Goal: Task Accomplishment & Management: Manage account settings

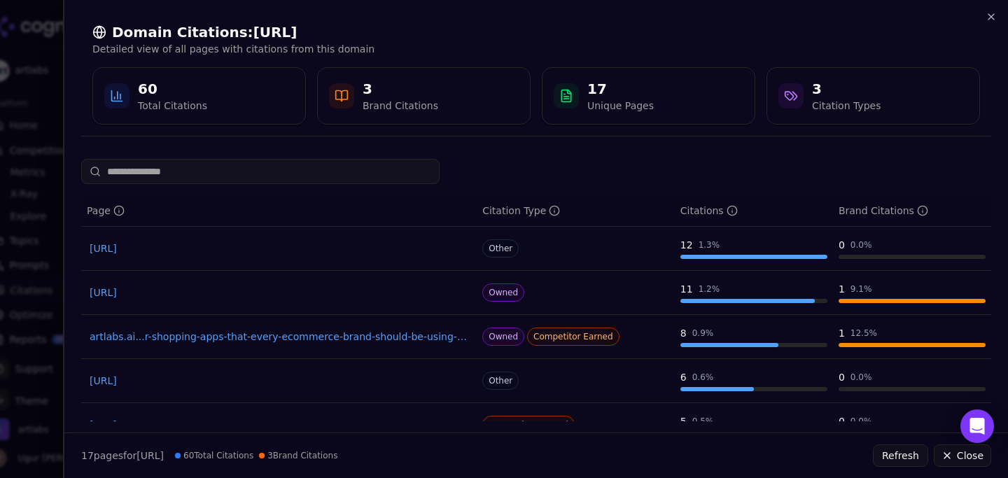
scroll to position [22, 0]
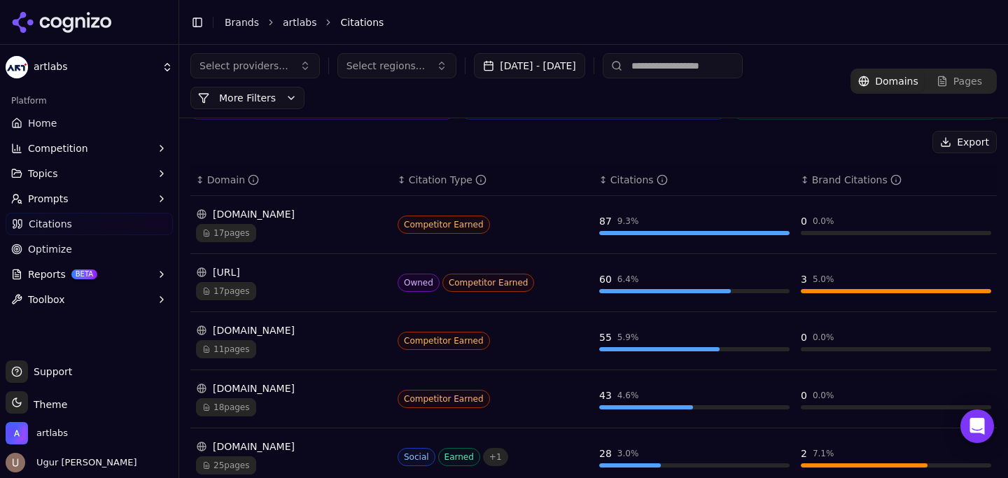
scroll to position [118, 0]
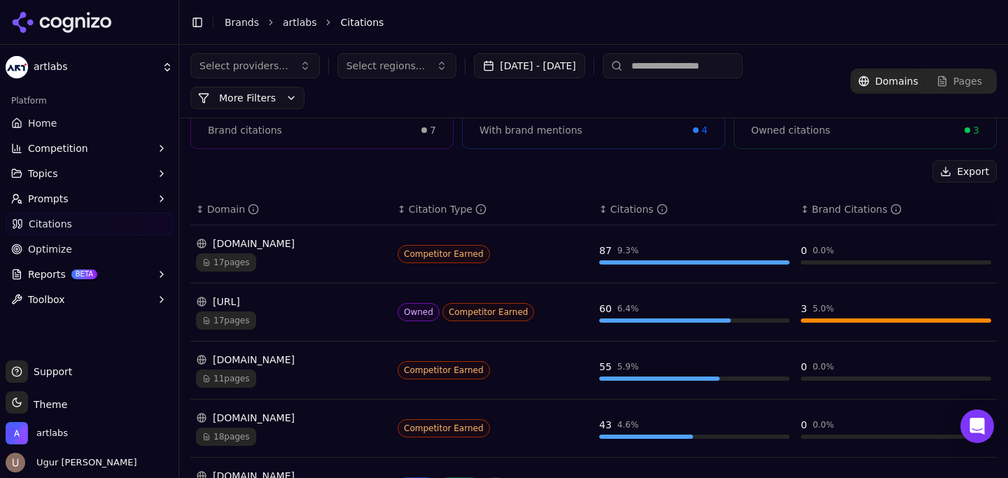
click at [821, 212] on div "Brand Citations" at bounding box center [857, 209] width 90 height 14
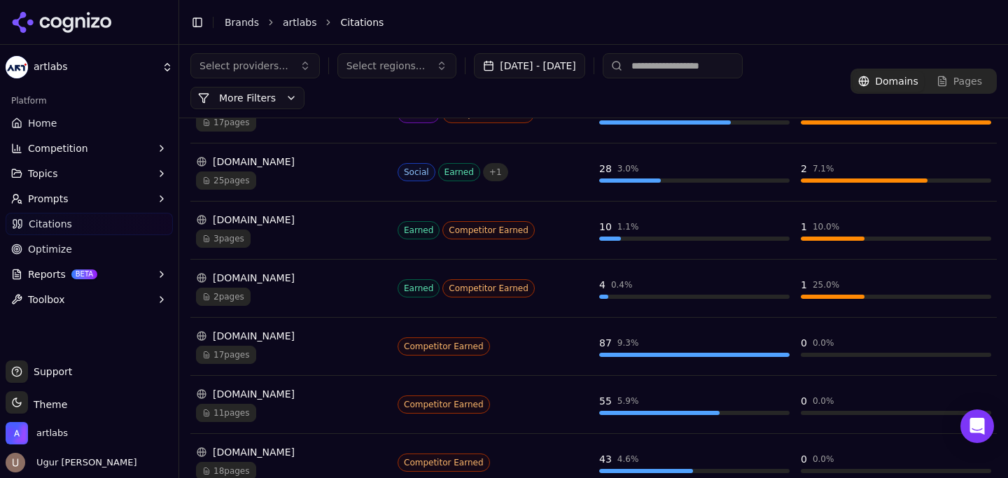
scroll to position [0, 0]
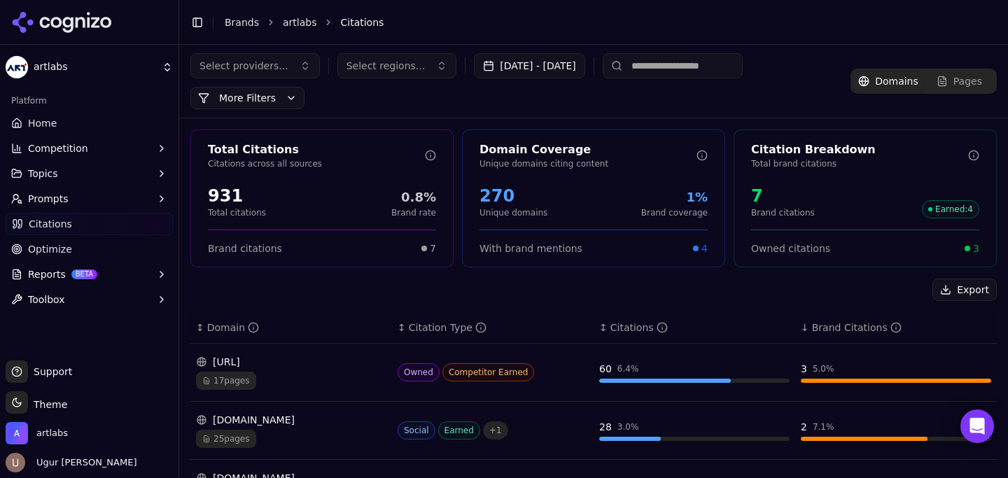
click at [836, 330] on div "Brand Citations" at bounding box center [857, 328] width 90 height 14
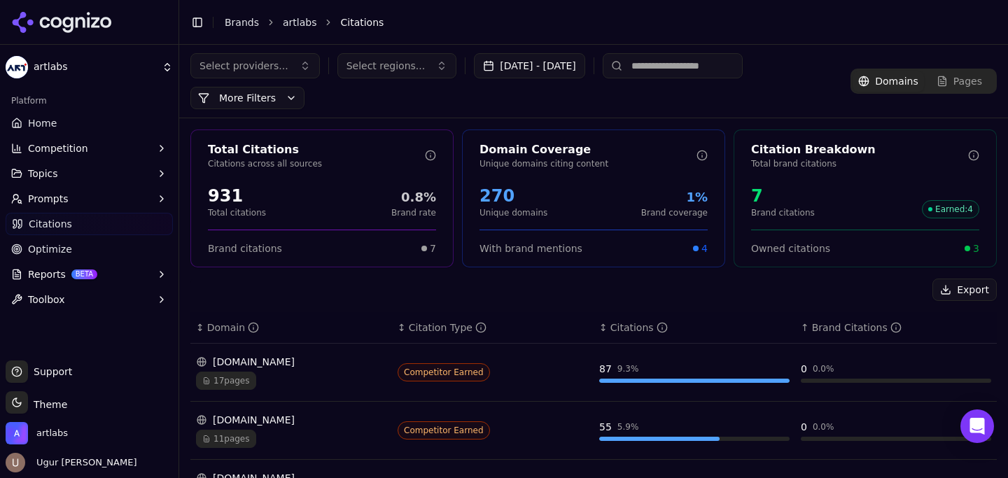
click at [836, 330] on div "Brand Citations" at bounding box center [857, 328] width 90 height 14
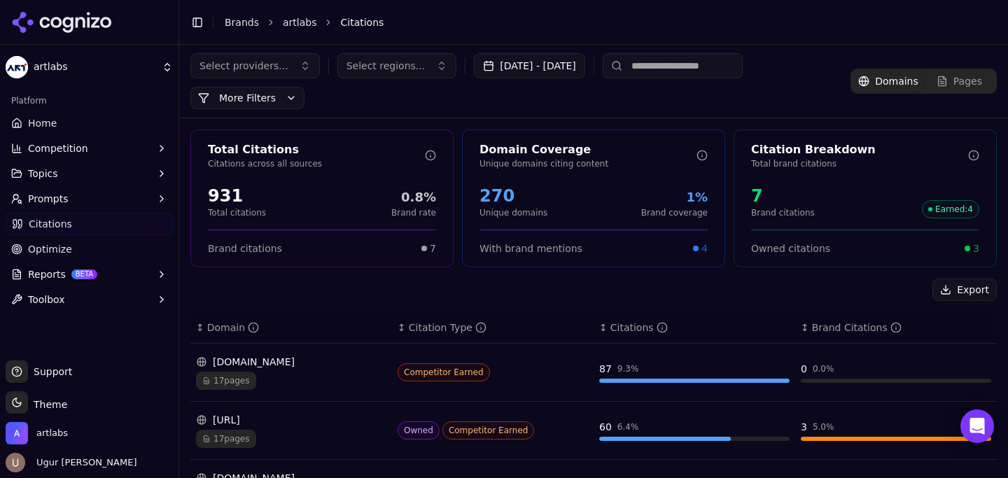
click at [617, 329] on div "Citations" at bounding box center [638, 328] width 57 height 14
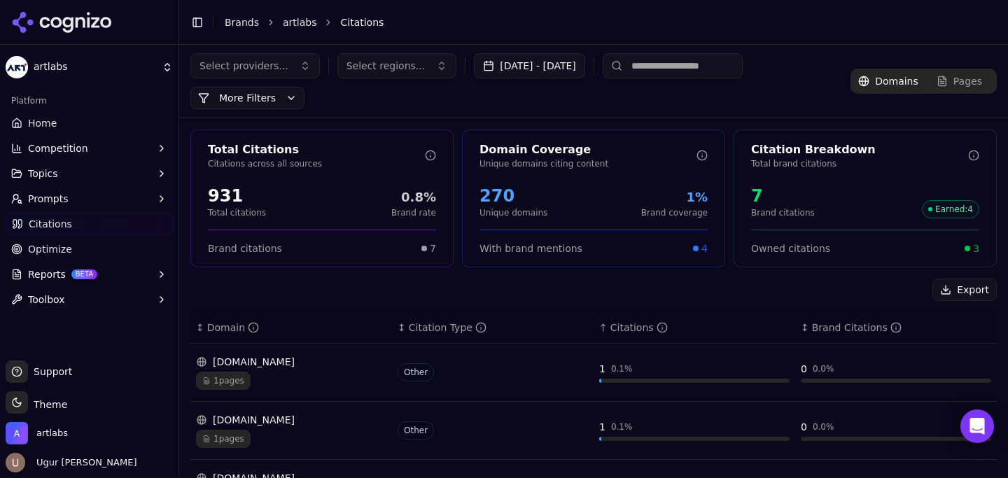
click at [617, 329] on div "Citations" at bounding box center [638, 328] width 57 height 14
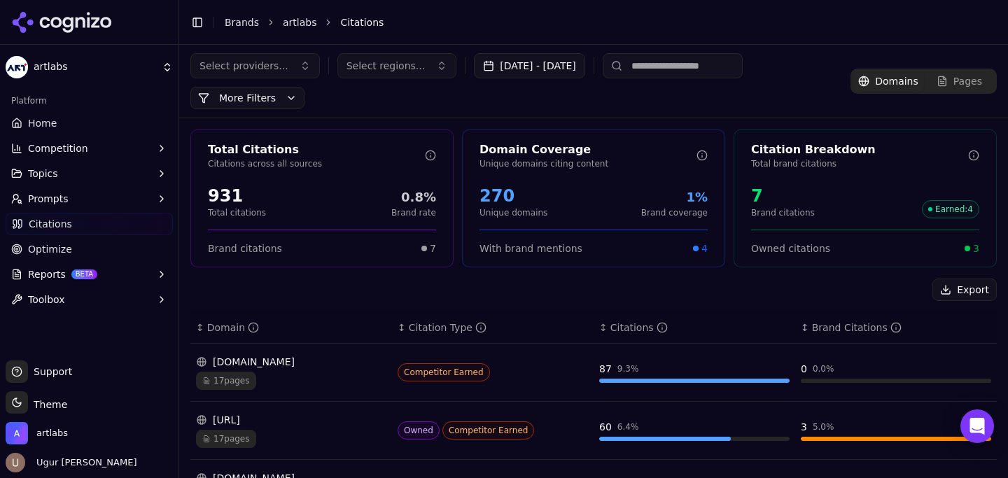
click at [617, 329] on div "Citations" at bounding box center [638, 328] width 57 height 14
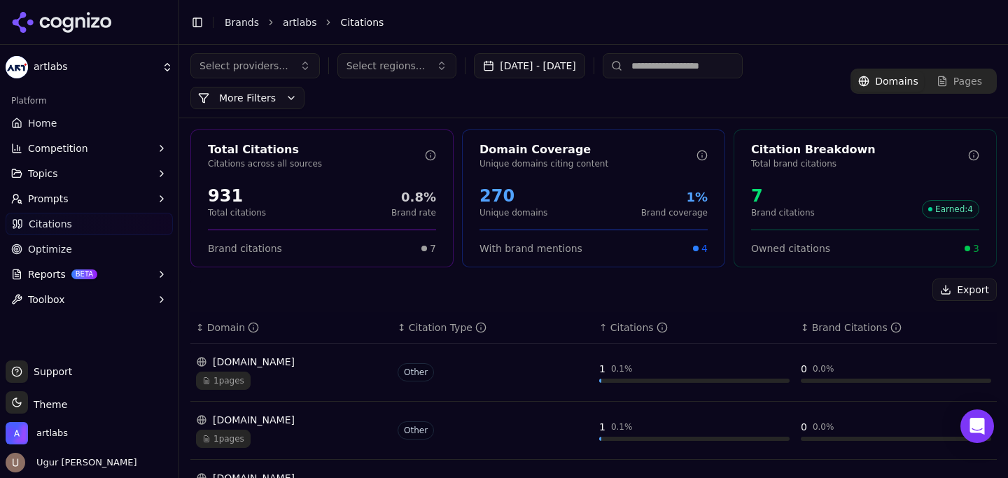
click at [636, 329] on div "Citations" at bounding box center [638, 328] width 57 height 14
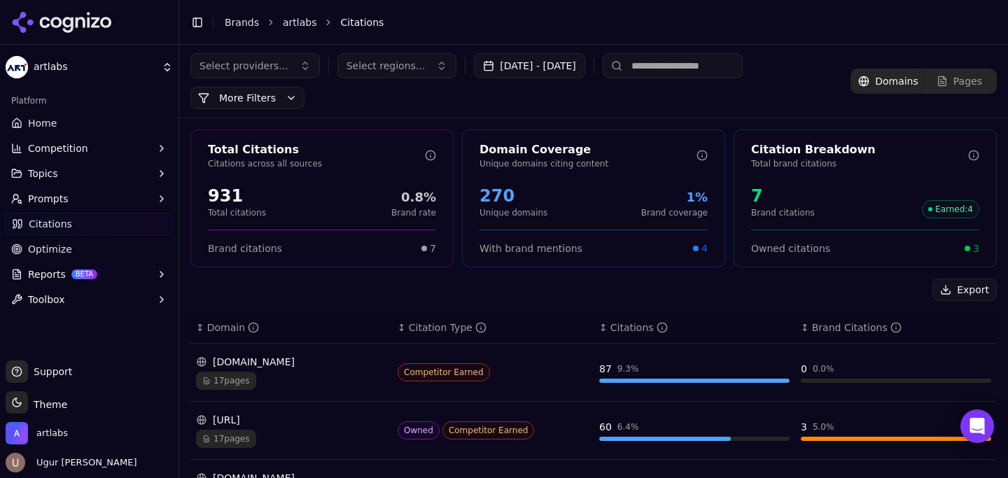
scroll to position [83, 0]
